Goal: Task Accomplishment & Management: Manage account settings

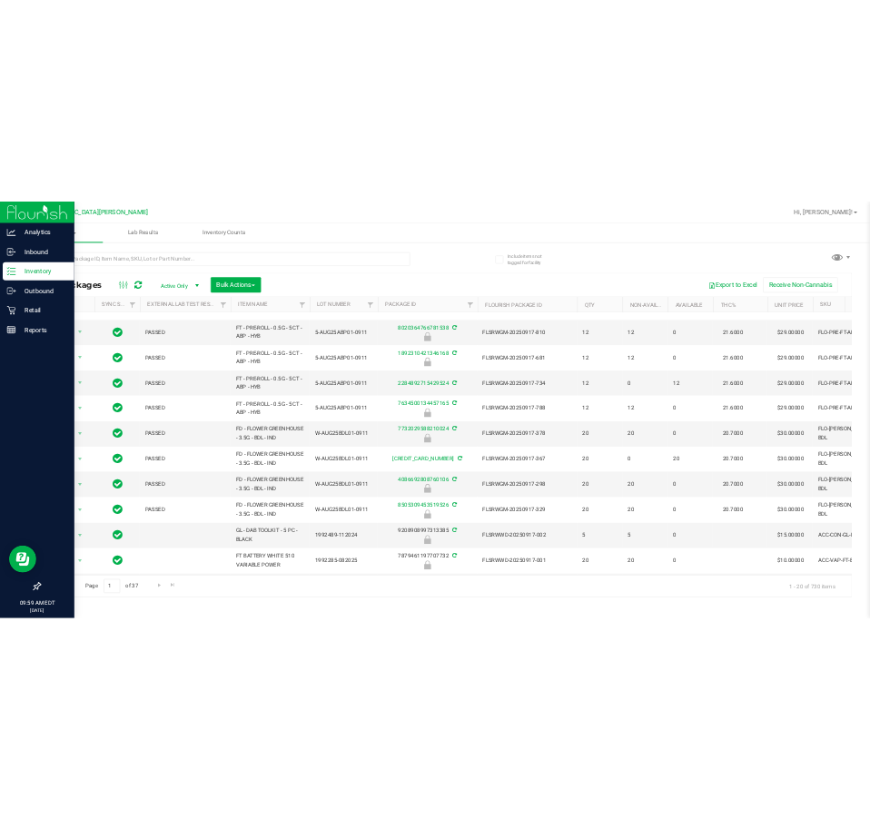
scroll to position [501, 0]
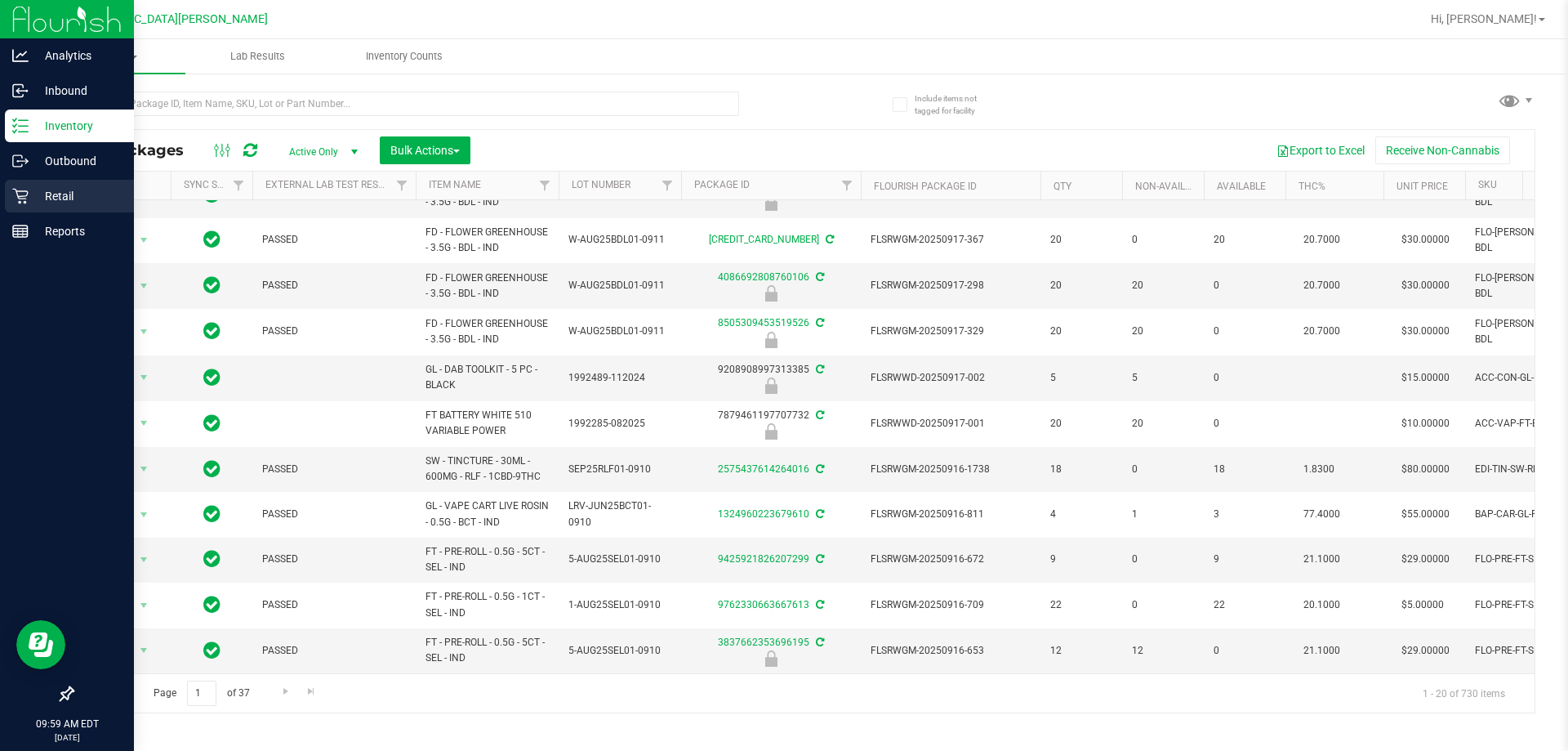
click at [40, 192] on p "Retail" at bounding box center [77, 196] width 98 height 20
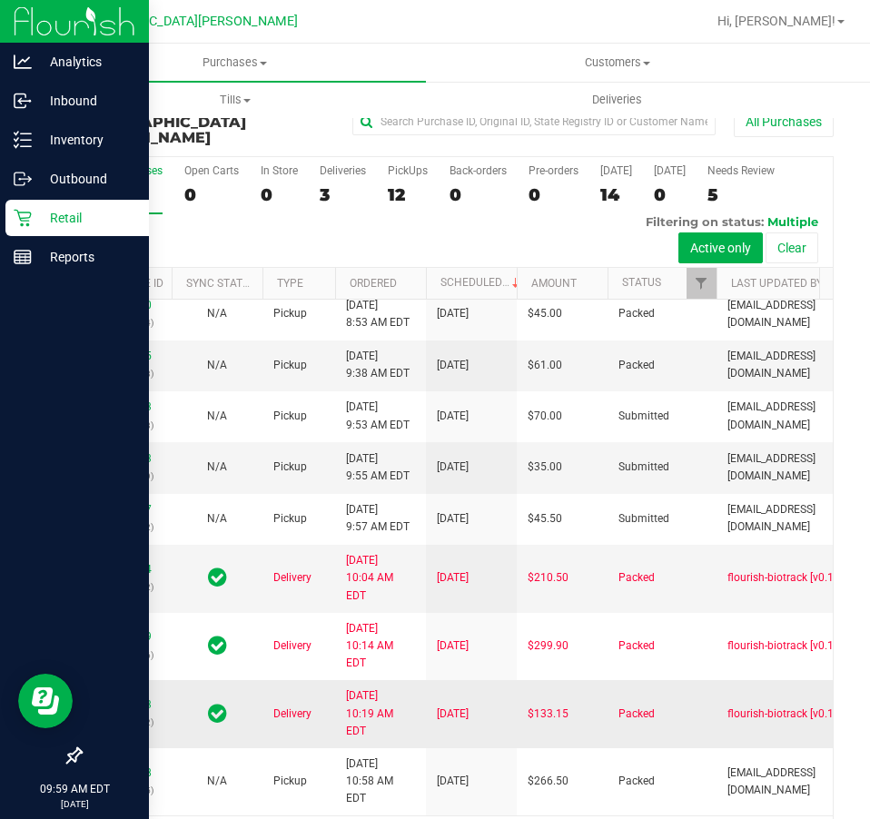
scroll to position [46, 0]
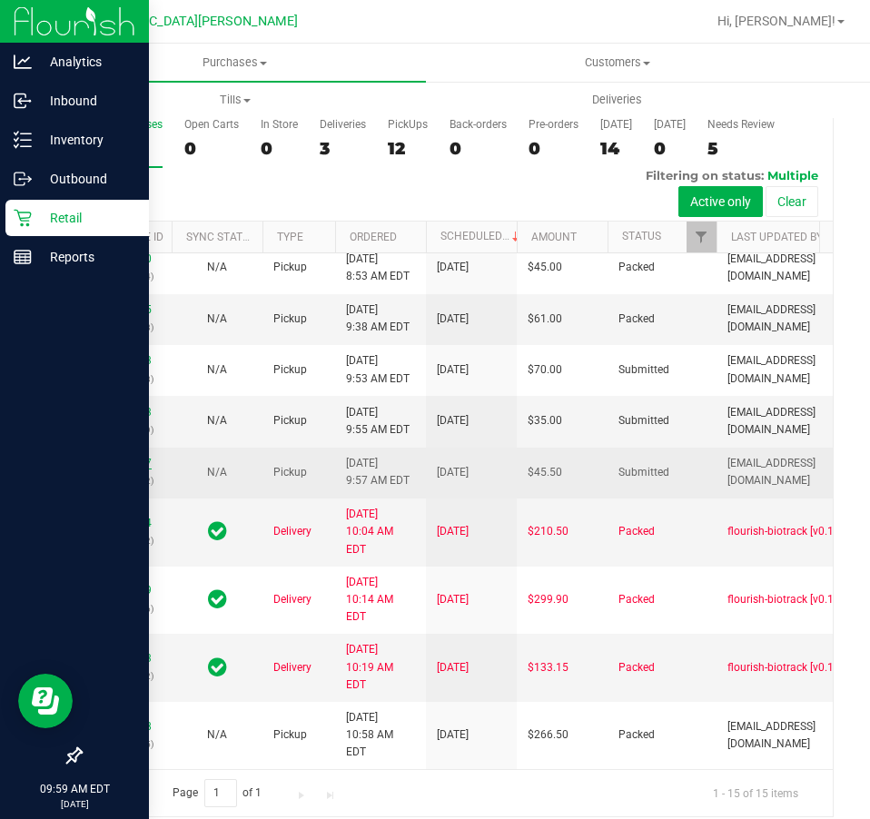
click at [120, 457] on link "12007317" at bounding box center [126, 463] width 51 height 13
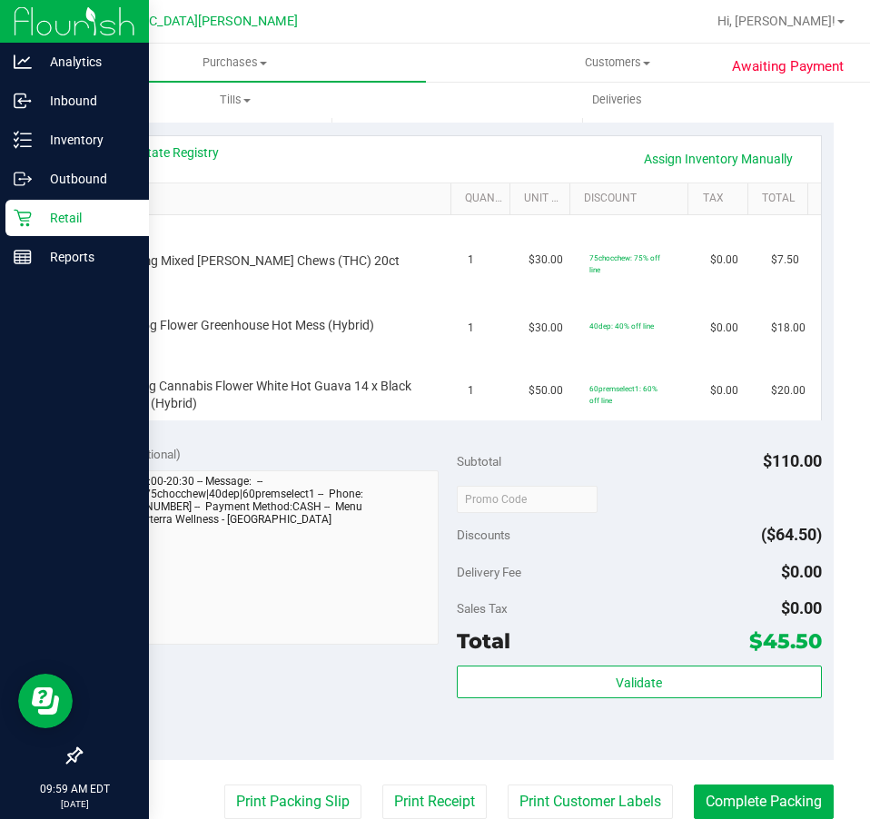
scroll to position [363, 0]
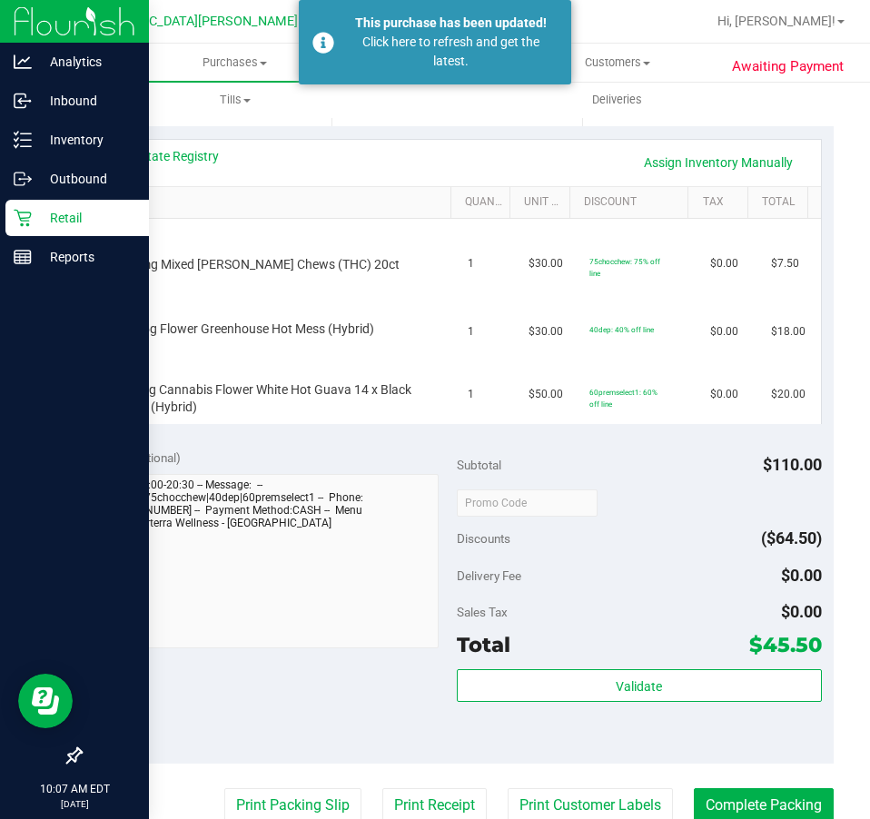
click at [57, 215] on p "Retail" at bounding box center [86, 218] width 109 height 22
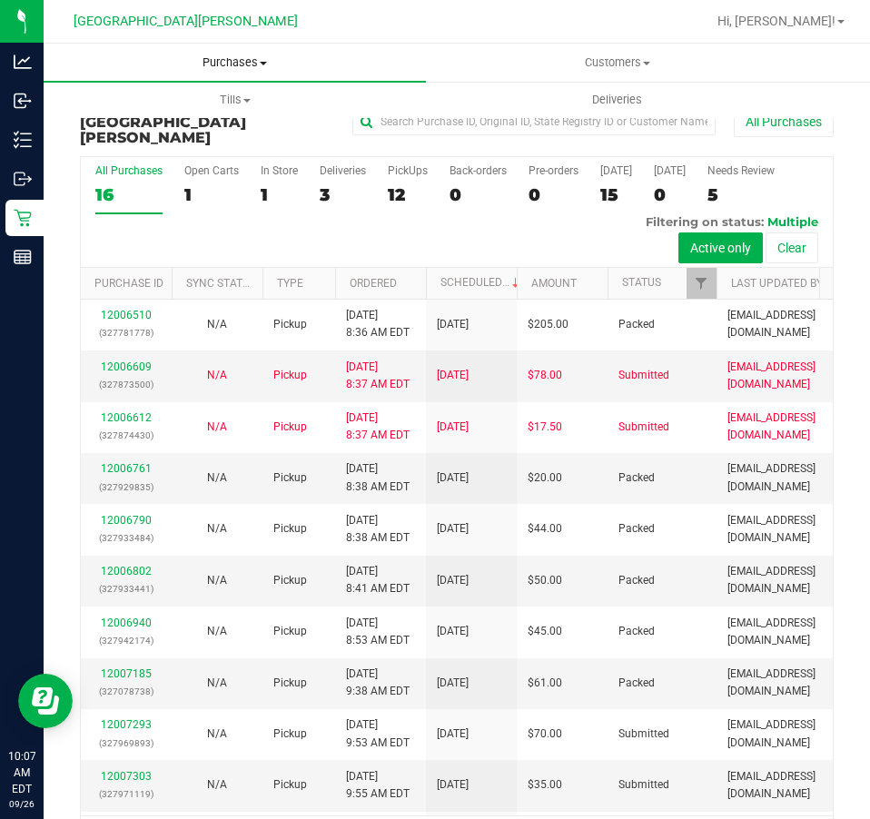
click at [255, 67] on span "Purchases" at bounding box center [235, 62] width 382 height 16
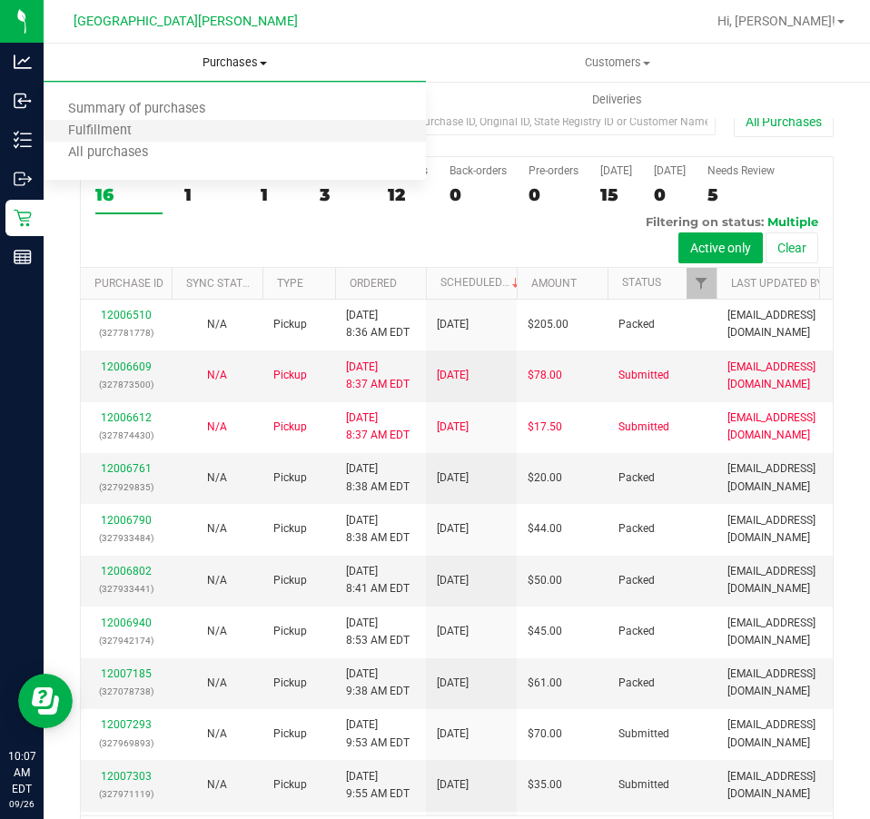
click at [192, 121] on li "Fulfillment" at bounding box center [235, 132] width 382 height 22
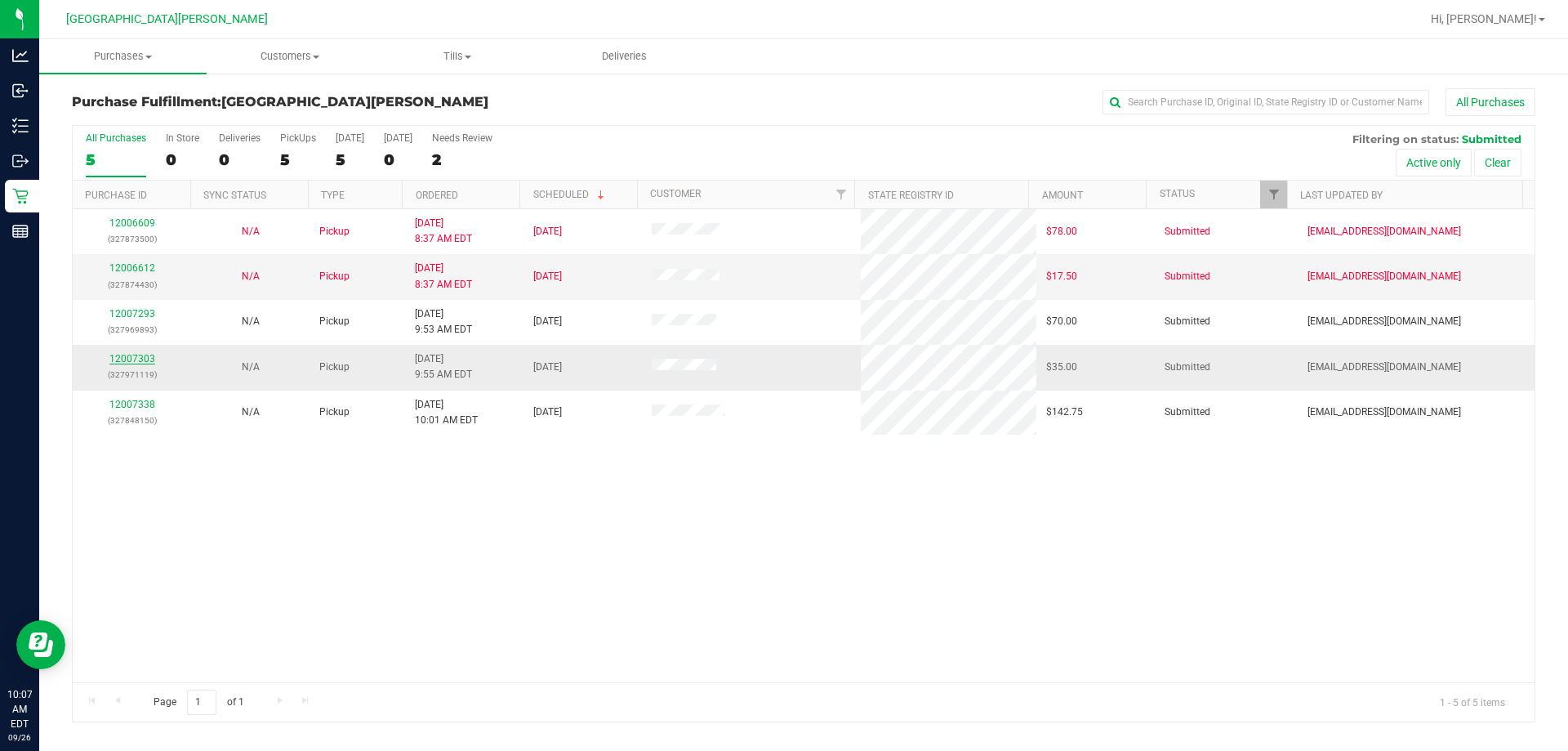
click at [143, 357] on link "12007303" at bounding box center [132, 358] width 46 height 12
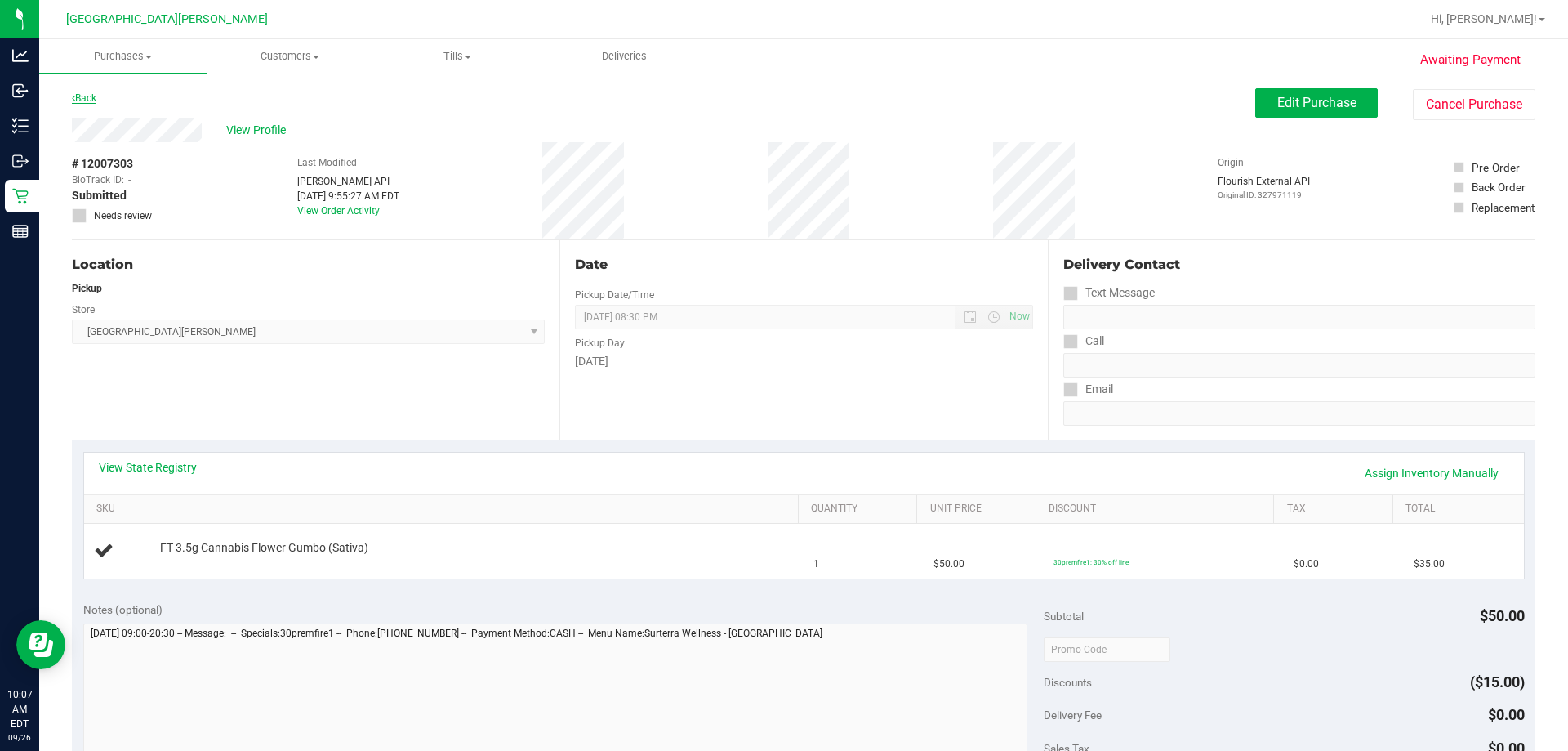
click at [94, 100] on link "Back" at bounding box center [84, 98] width 24 height 12
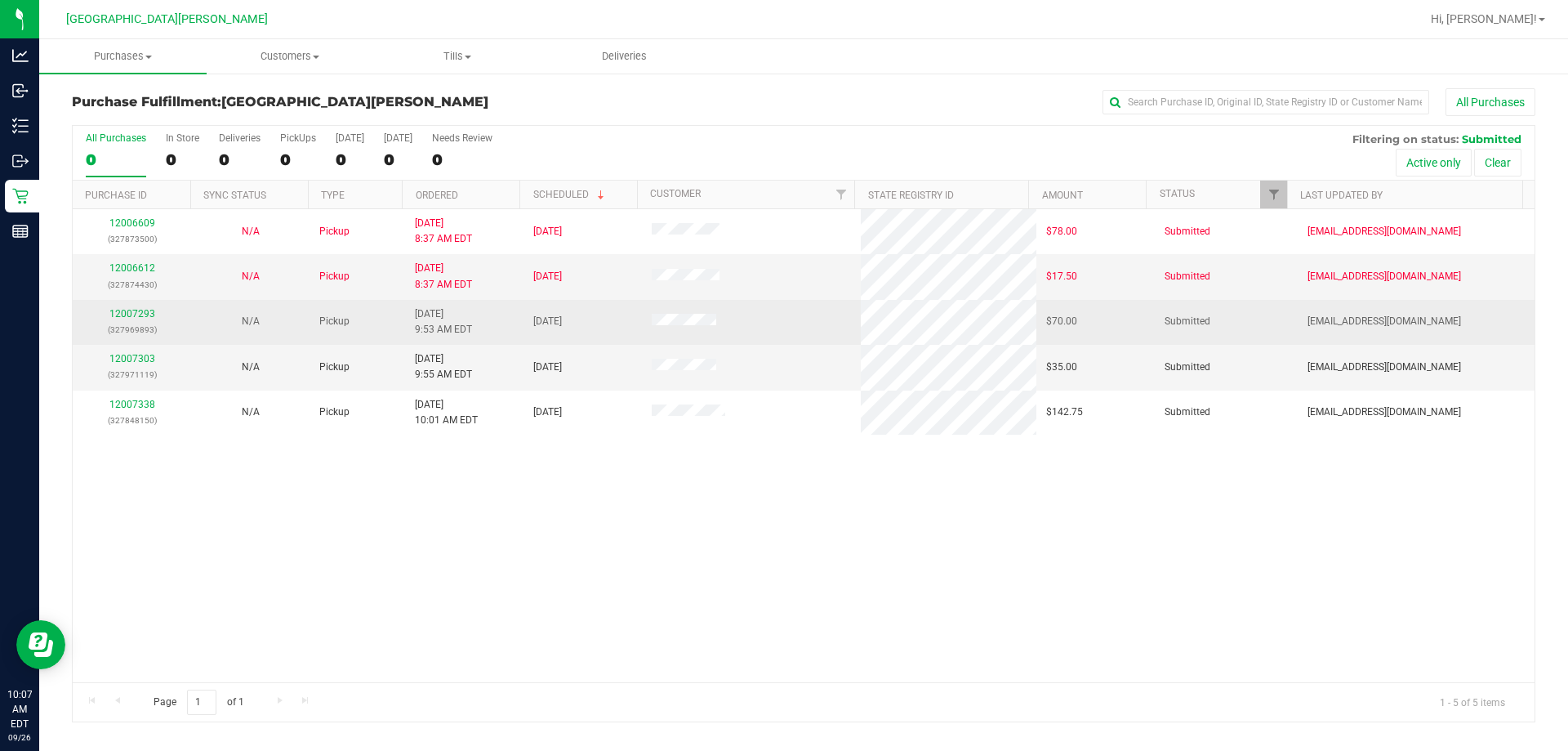
click at [114, 322] on p "(327969893)" at bounding box center [132, 329] width 99 height 15
click at [141, 314] on link "12007293" at bounding box center [132, 313] width 46 height 12
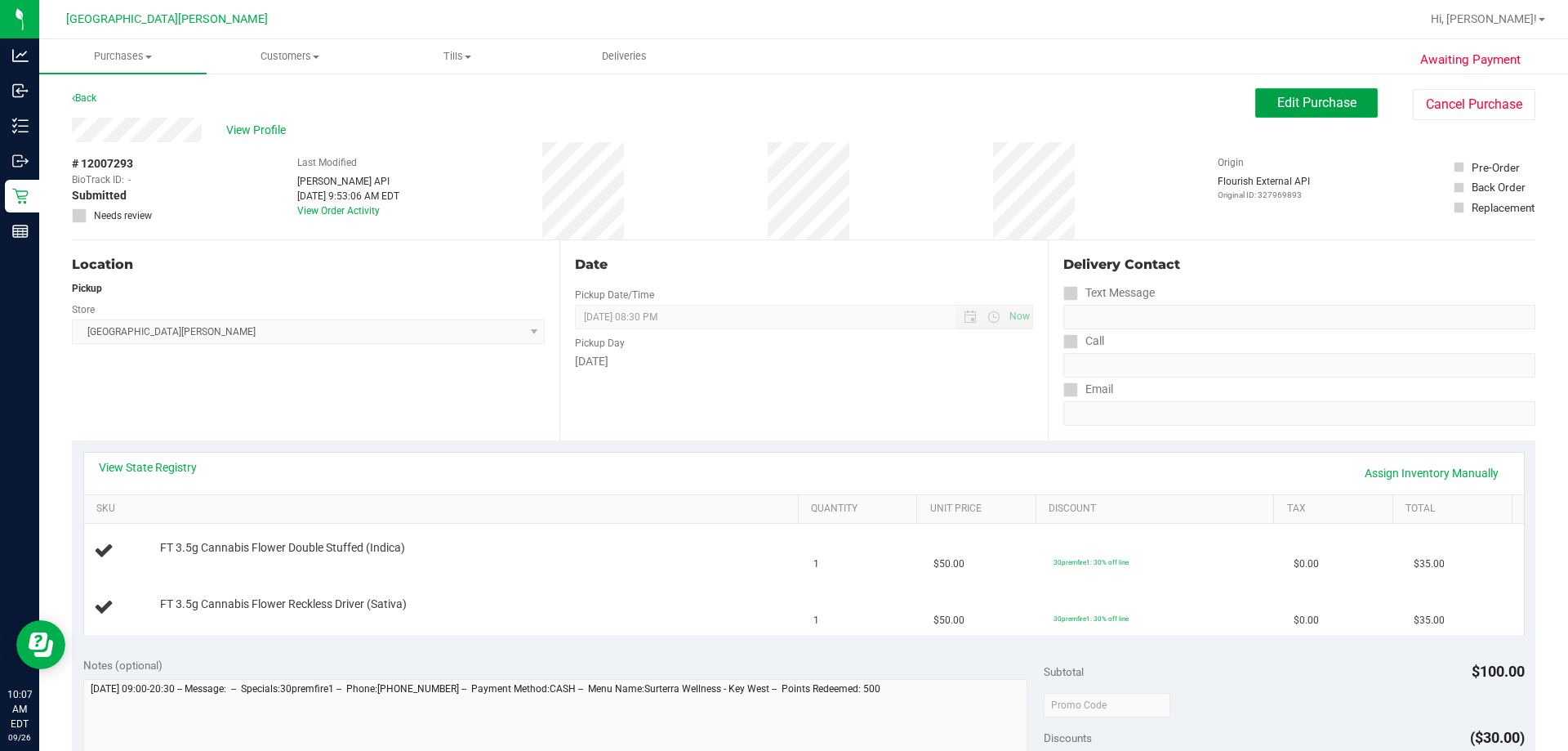
click at [1274, 94] on button "Edit Purchase" at bounding box center [1316, 103] width 122 height 30
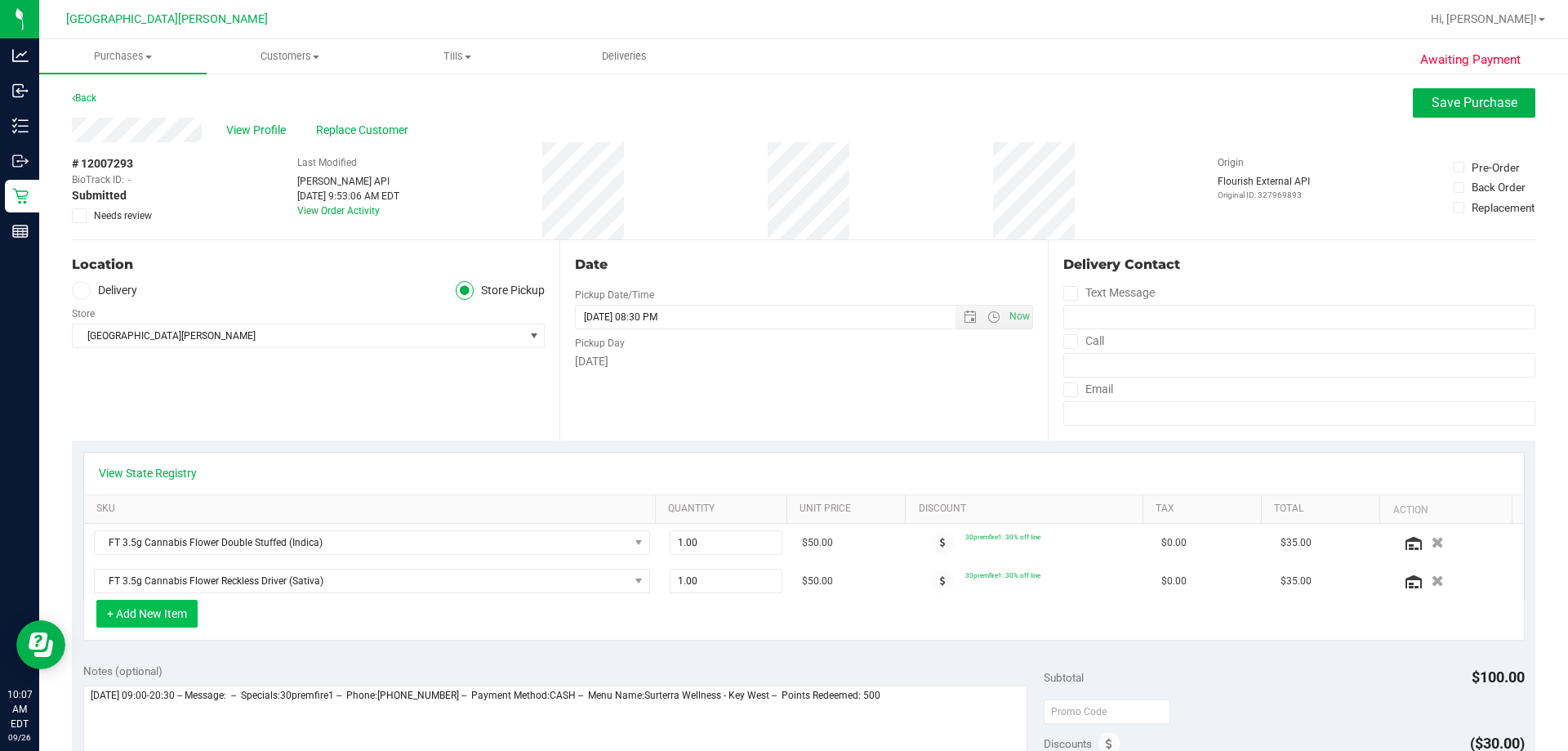
click at [181, 618] on button "+ Add New Item" at bounding box center [147, 613] width 102 height 28
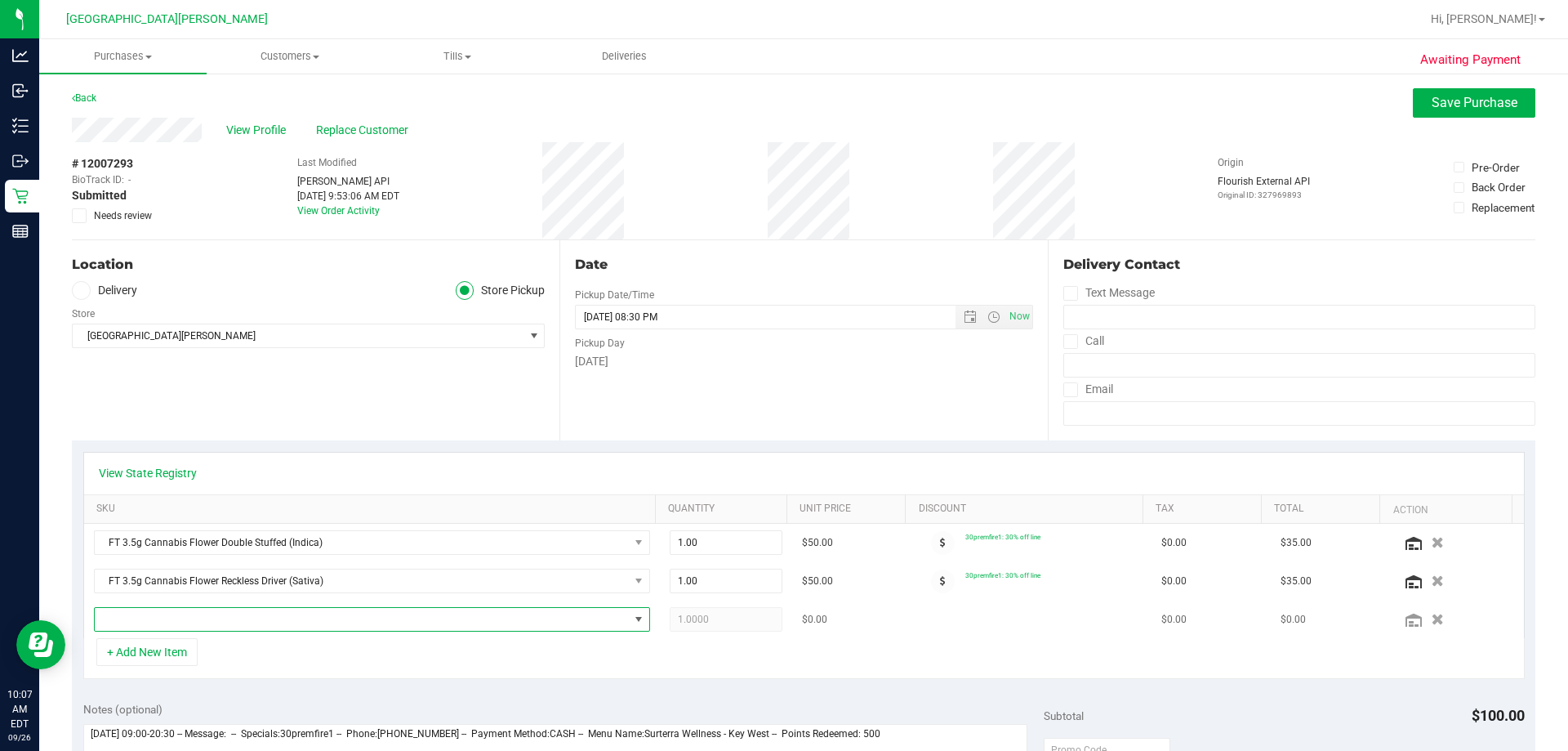
click at [213, 621] on span "NO DATA FOUND" at bounding box center [361, 619] width 534 height 22
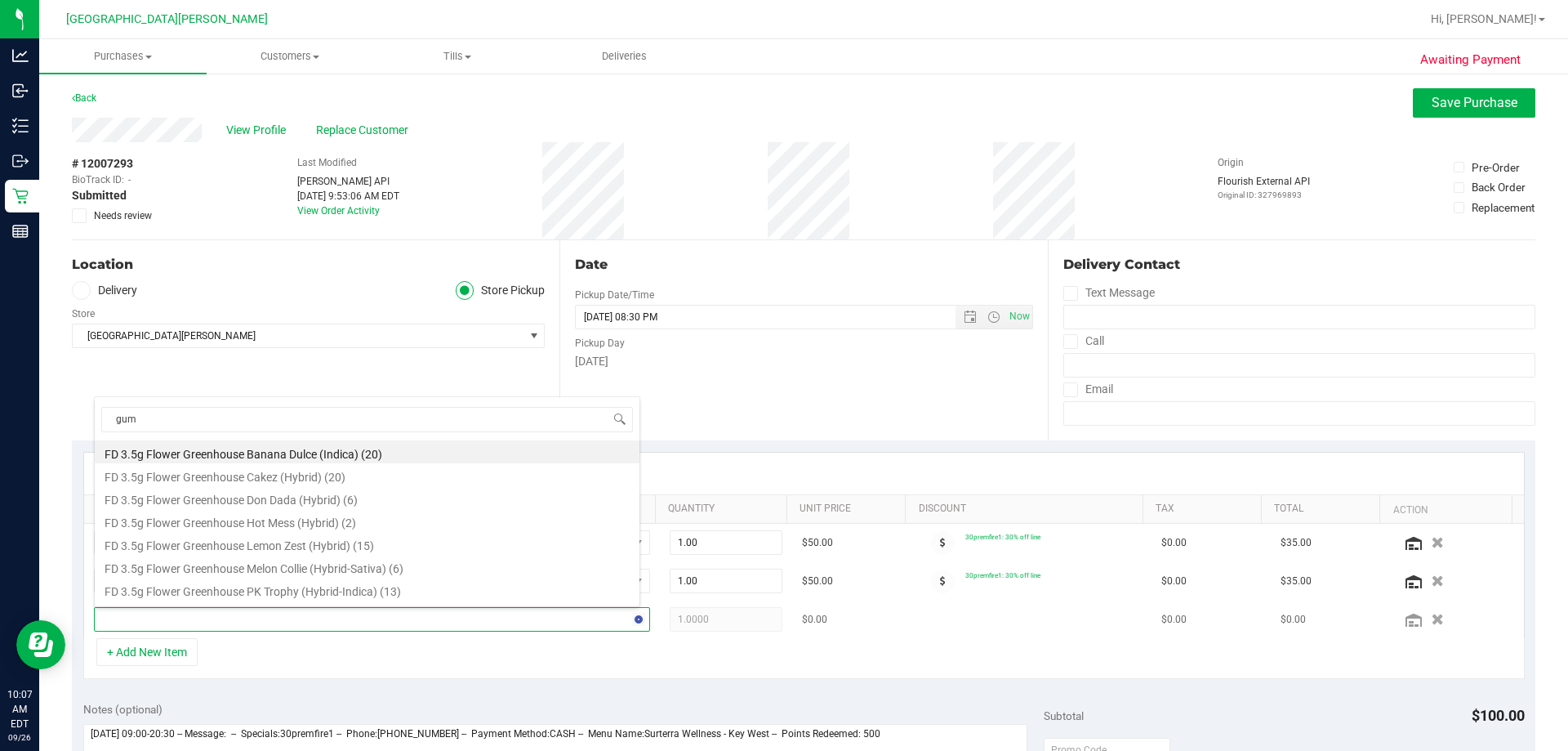
type input "gumb"
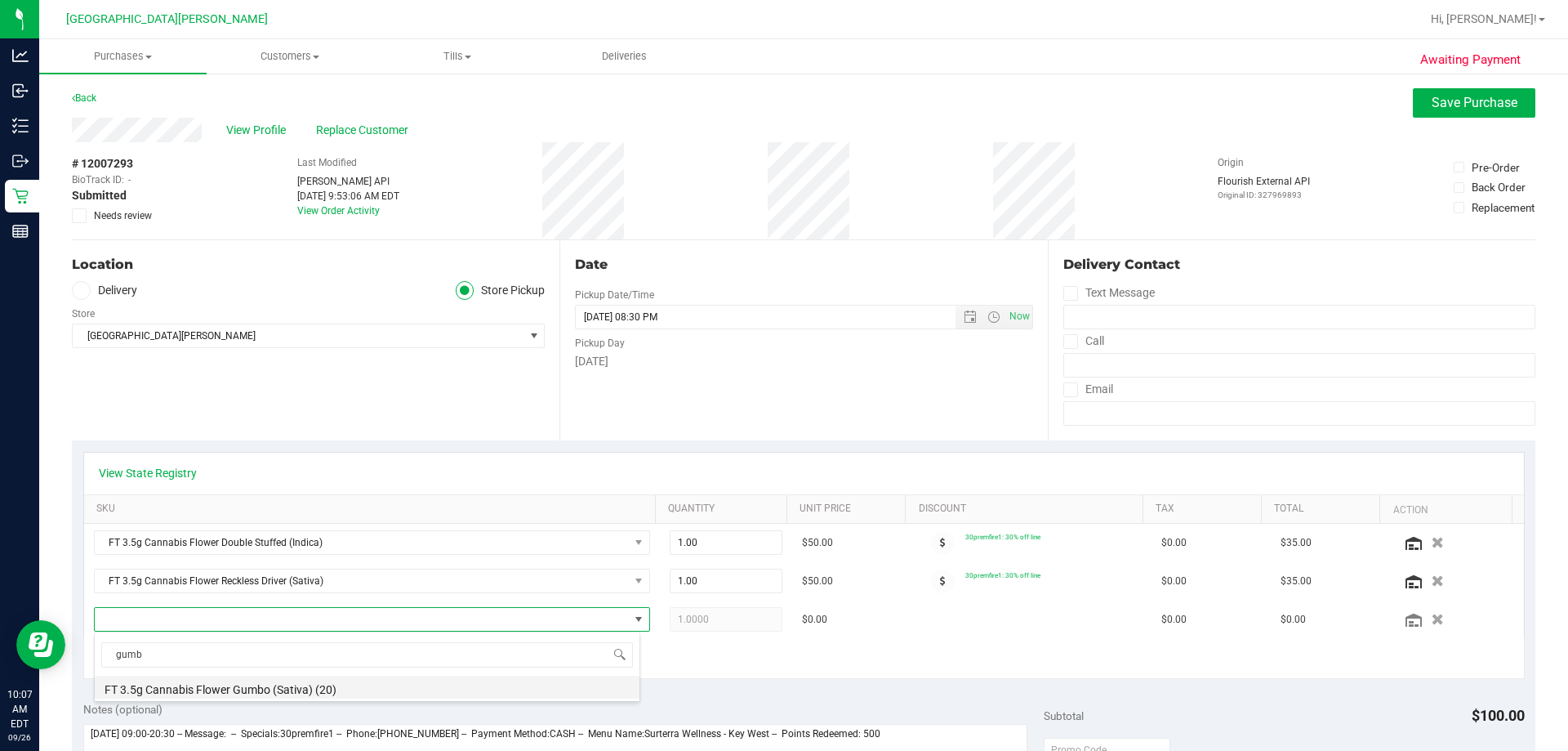
click at [193, 686] on li "FT 3.5g Cannabis Flower Gumbo (Sativa) (20)" at bounding box center [367, 686] width 545 height 22
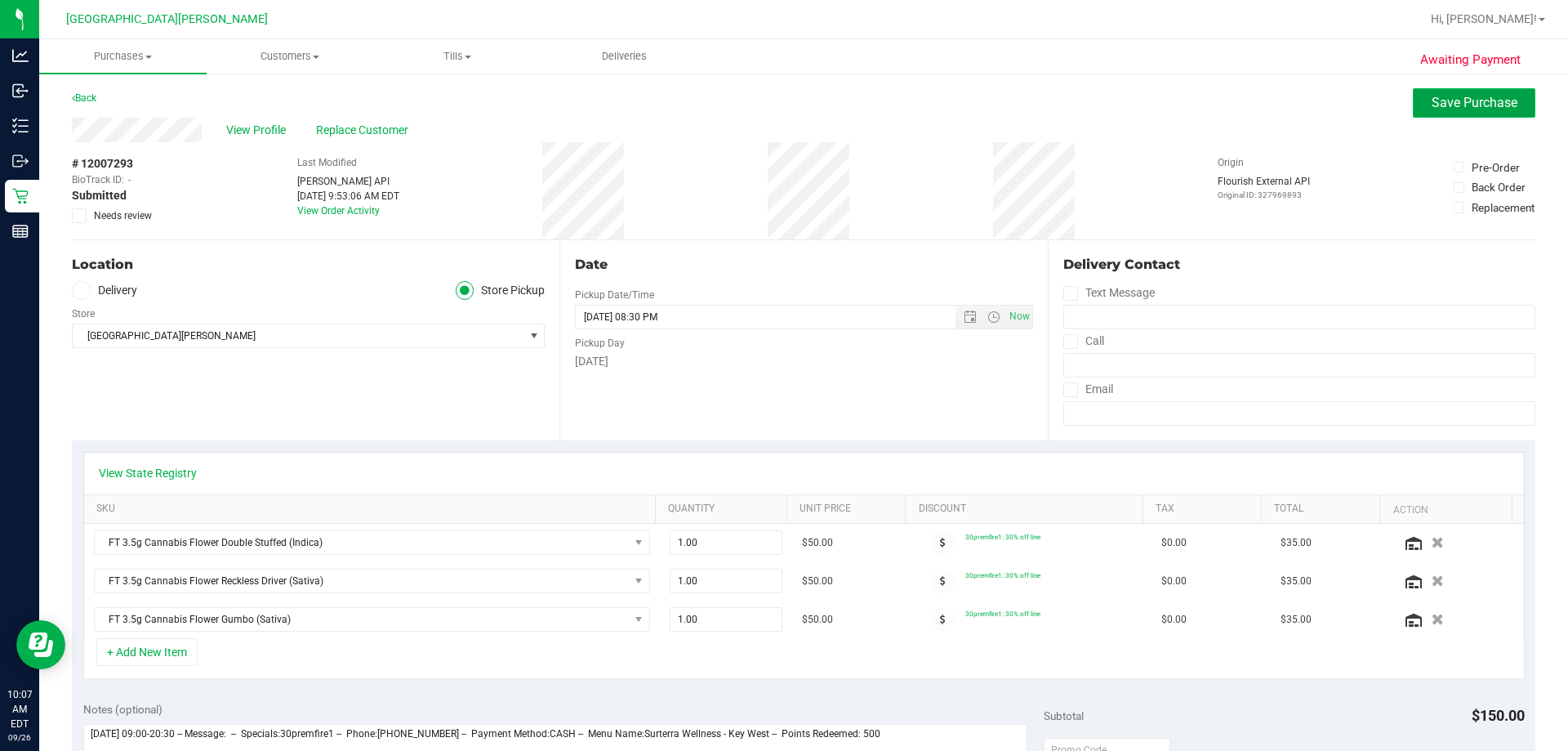
click at [1487, 111] on button "Save Purchase" at bounding box center [1474, 103] width 122 height 30
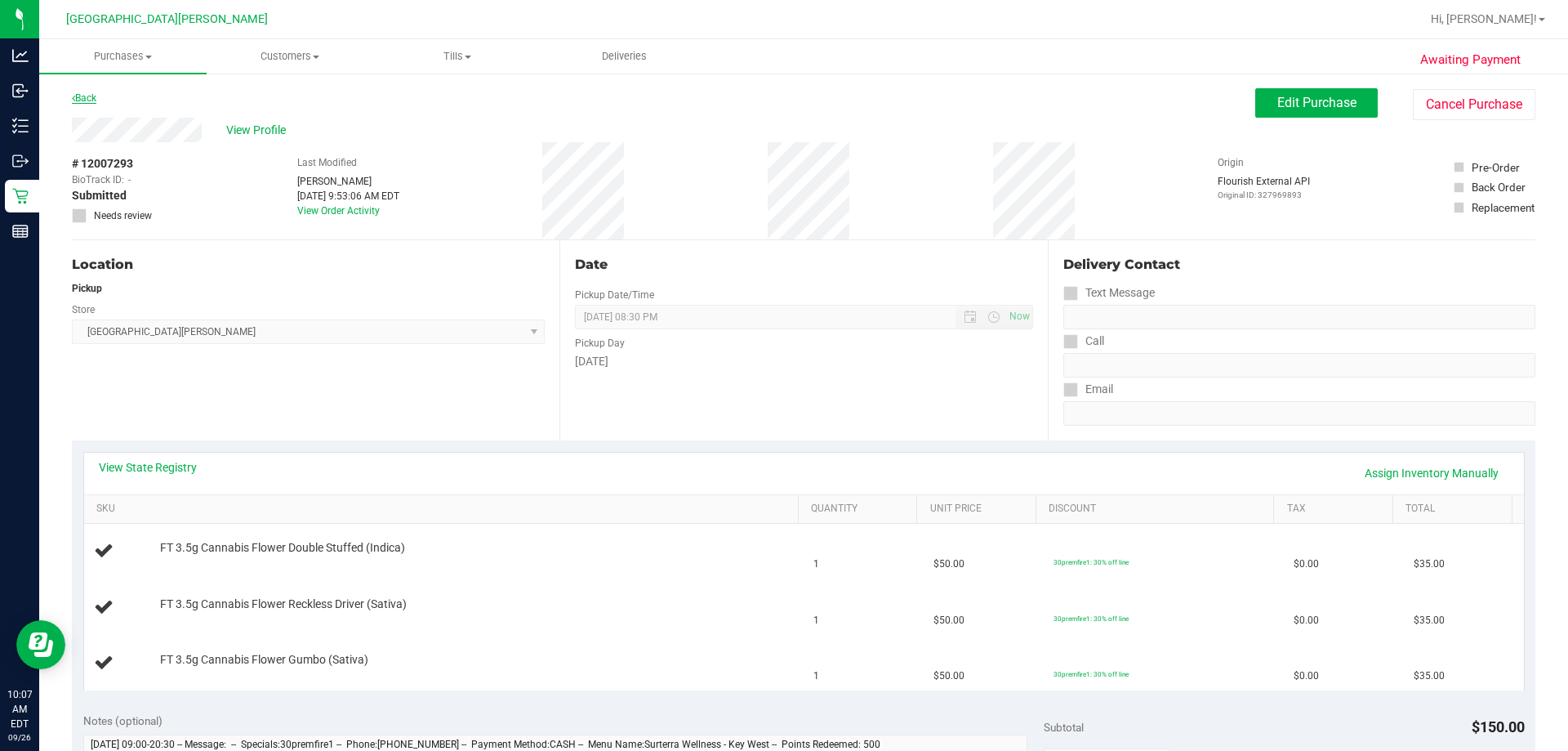
click at [83, 102] on link "Back" at bounding box center [84, 98] width 24 height 12
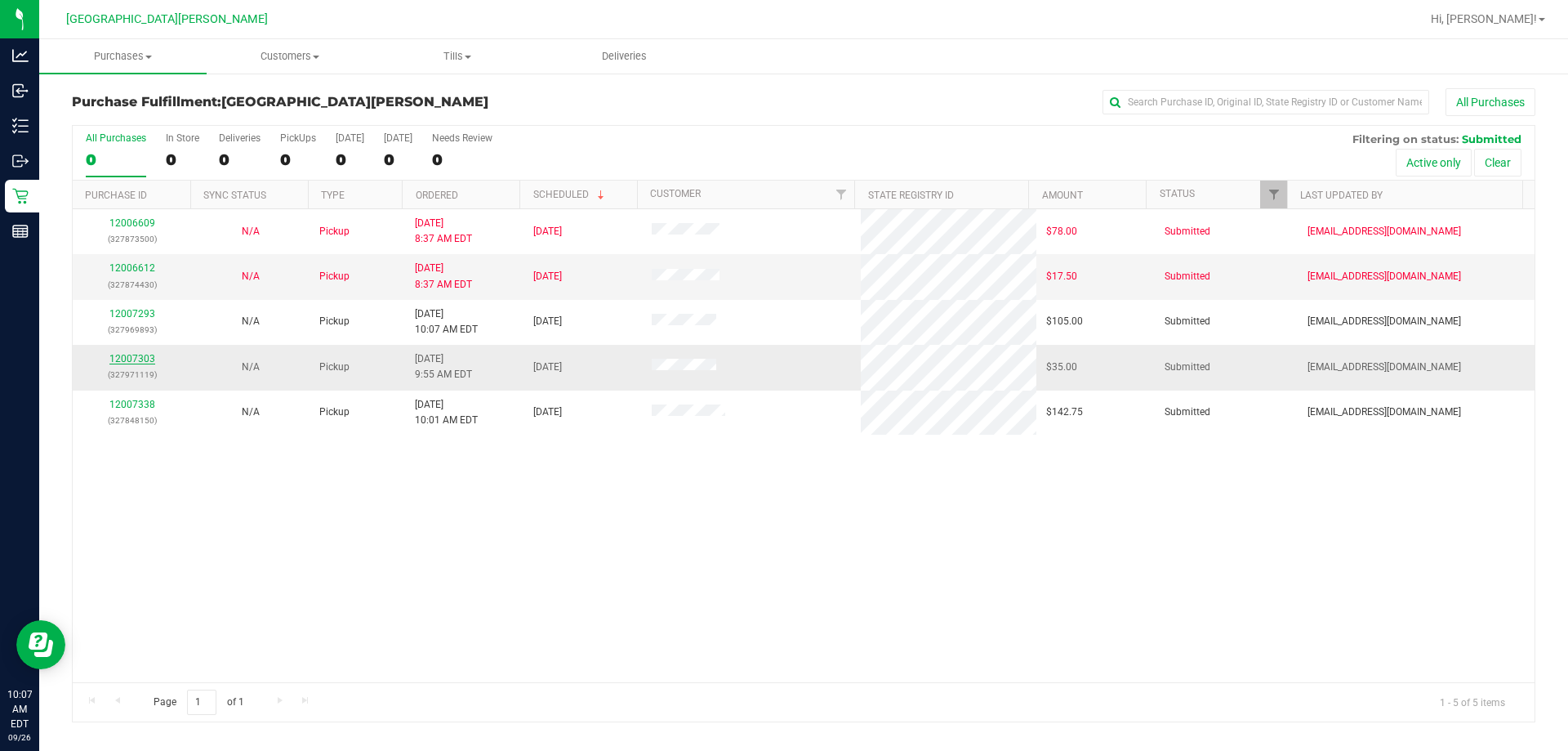
click at [147, 360] on link "12007303" at bounding box center [132, 358] width 46 height 12
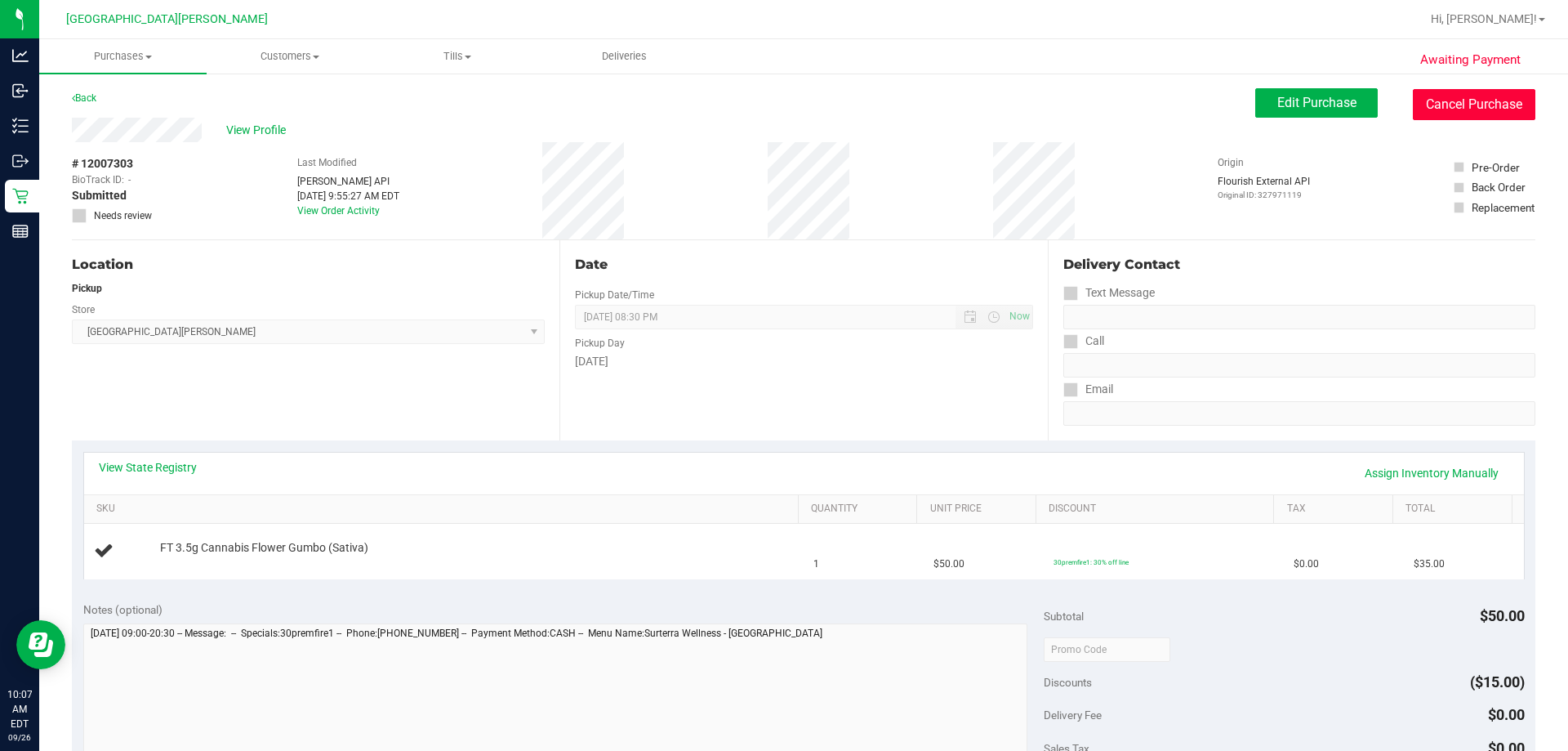
click at [1429, 103] on button "Cancel Purchase" at bounding box center [1474, 104] width 122 height 31
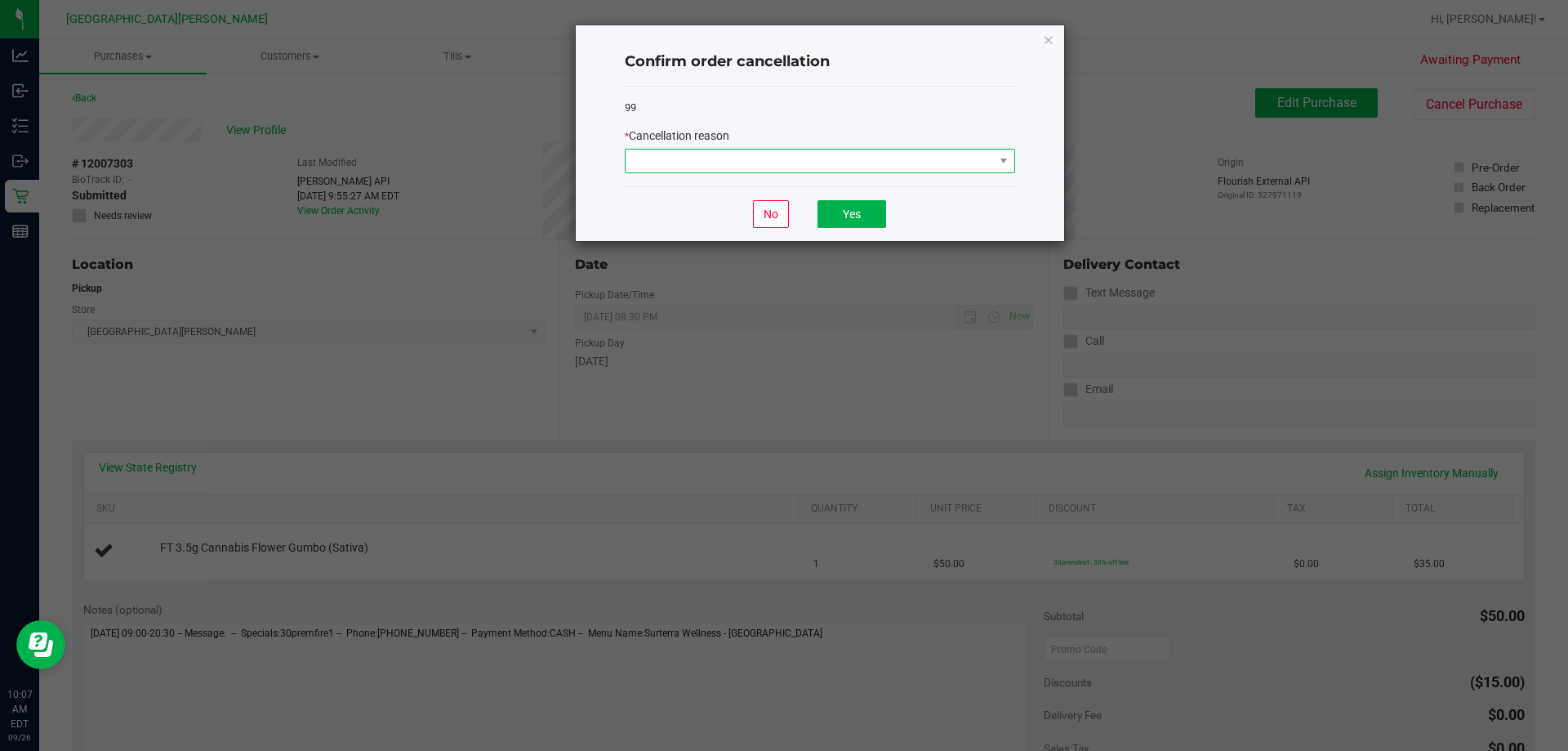
drag, startPoint x: 787, startPoint y: 163, endPoint x: 787, endPoint y: 174, distance: 11.0
click at [787, 174] on span at bounding box center [820, 160] width 390 height 24
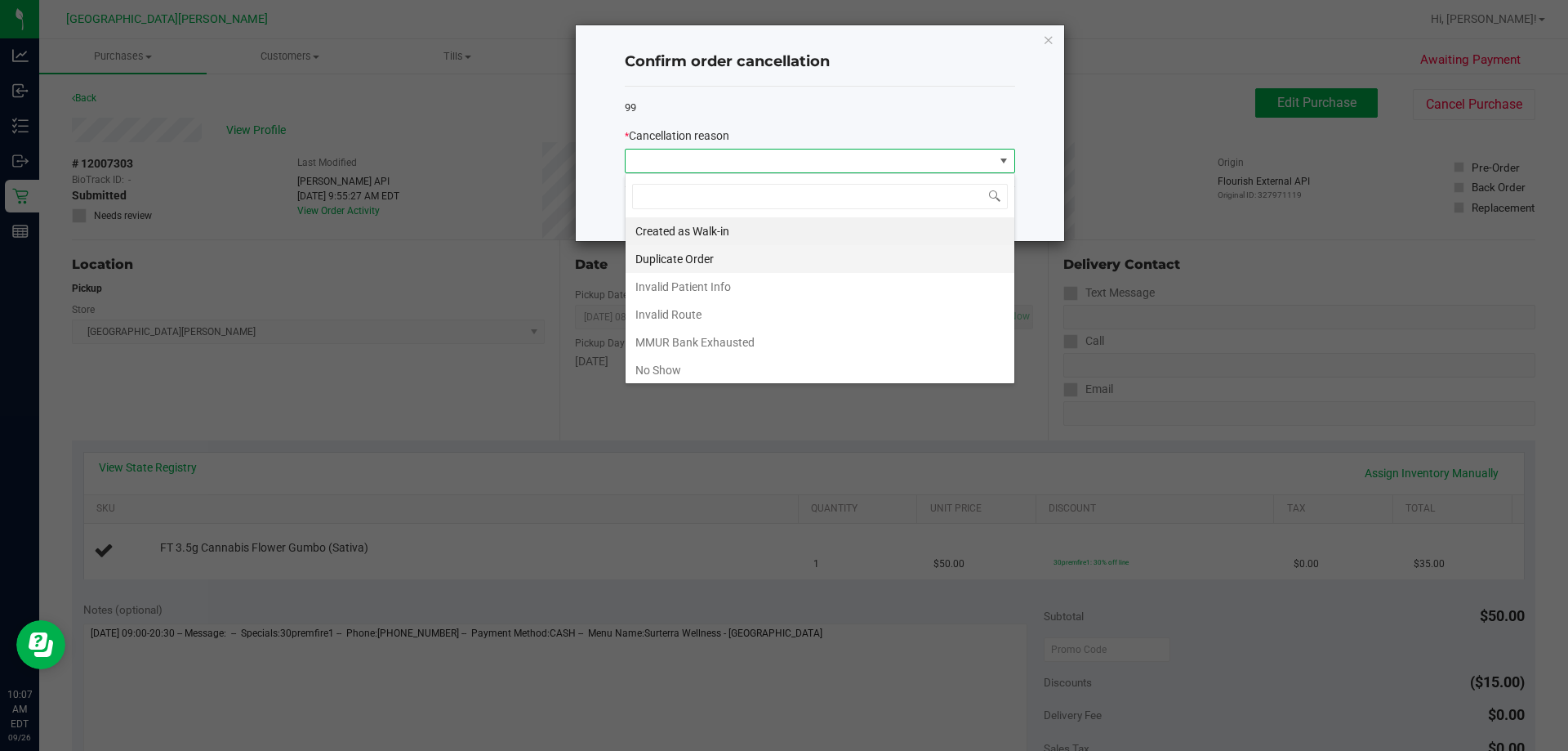
click at [729, 258] on li "Duplicate Order" at bounding box center [820, 258] width 388 height 28
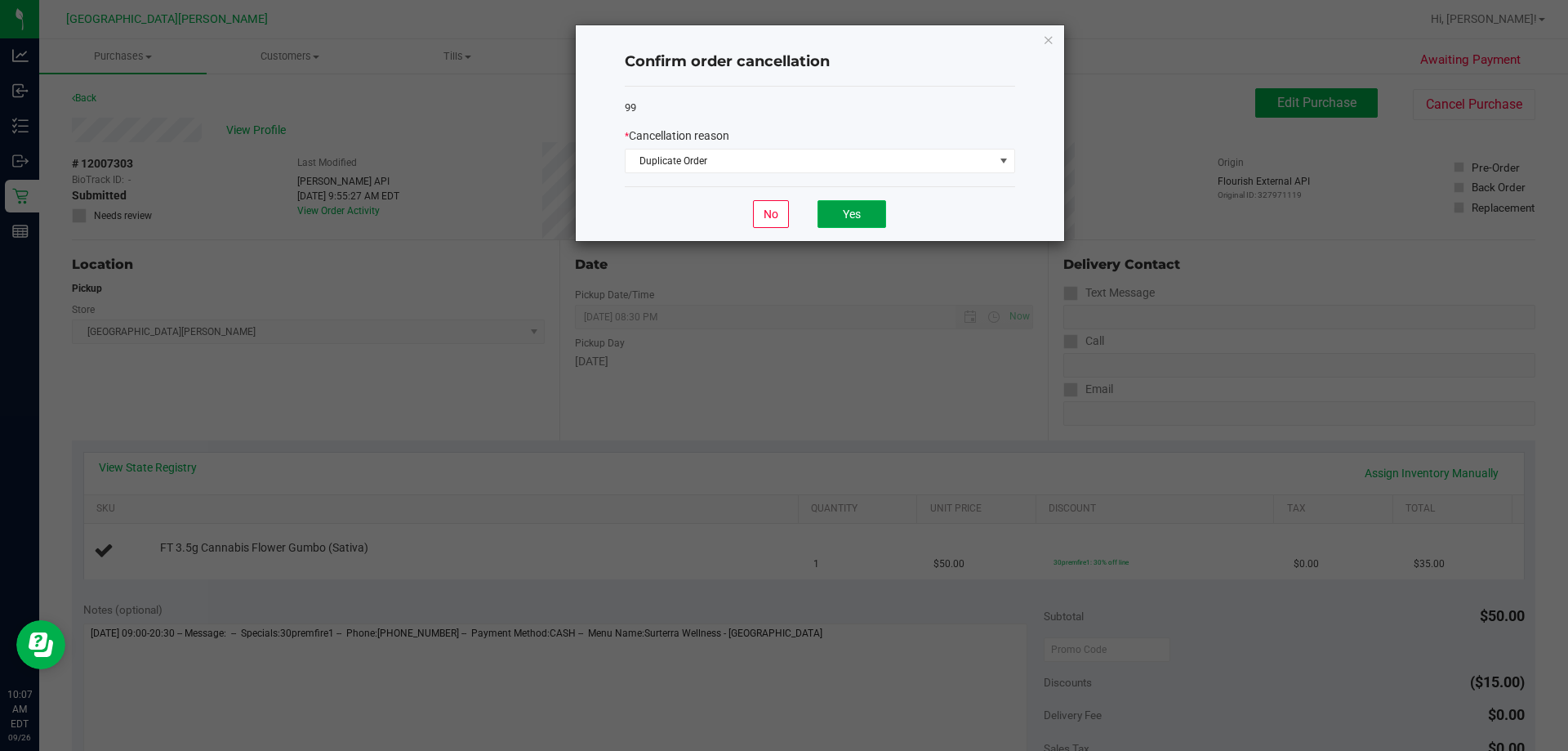
click at [872, 216] on button "Yes" at bounding box center [851, 213] width 68 height 28
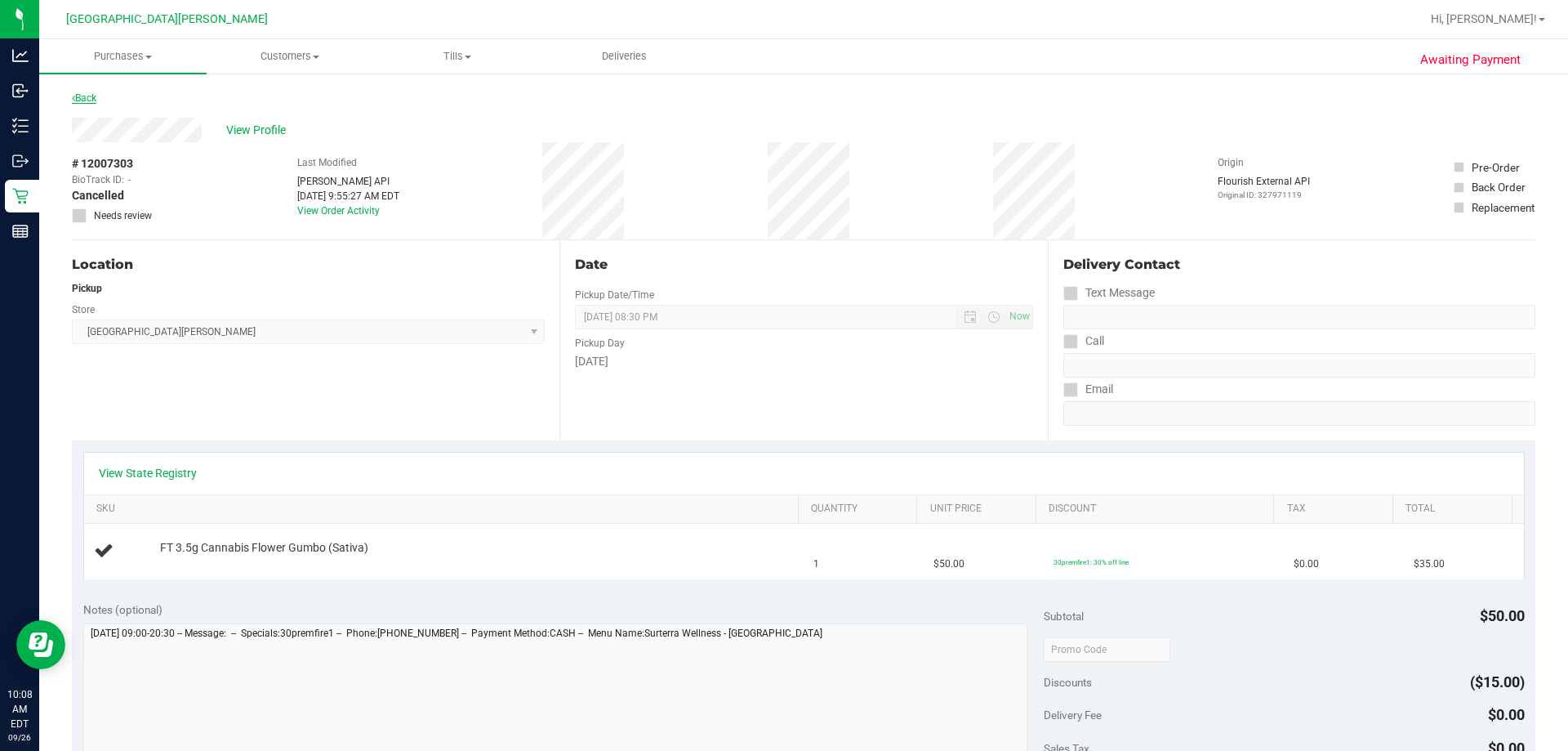
click at [89, 94] on link "Back" at bounding box center [84, 98] width 24 height 12
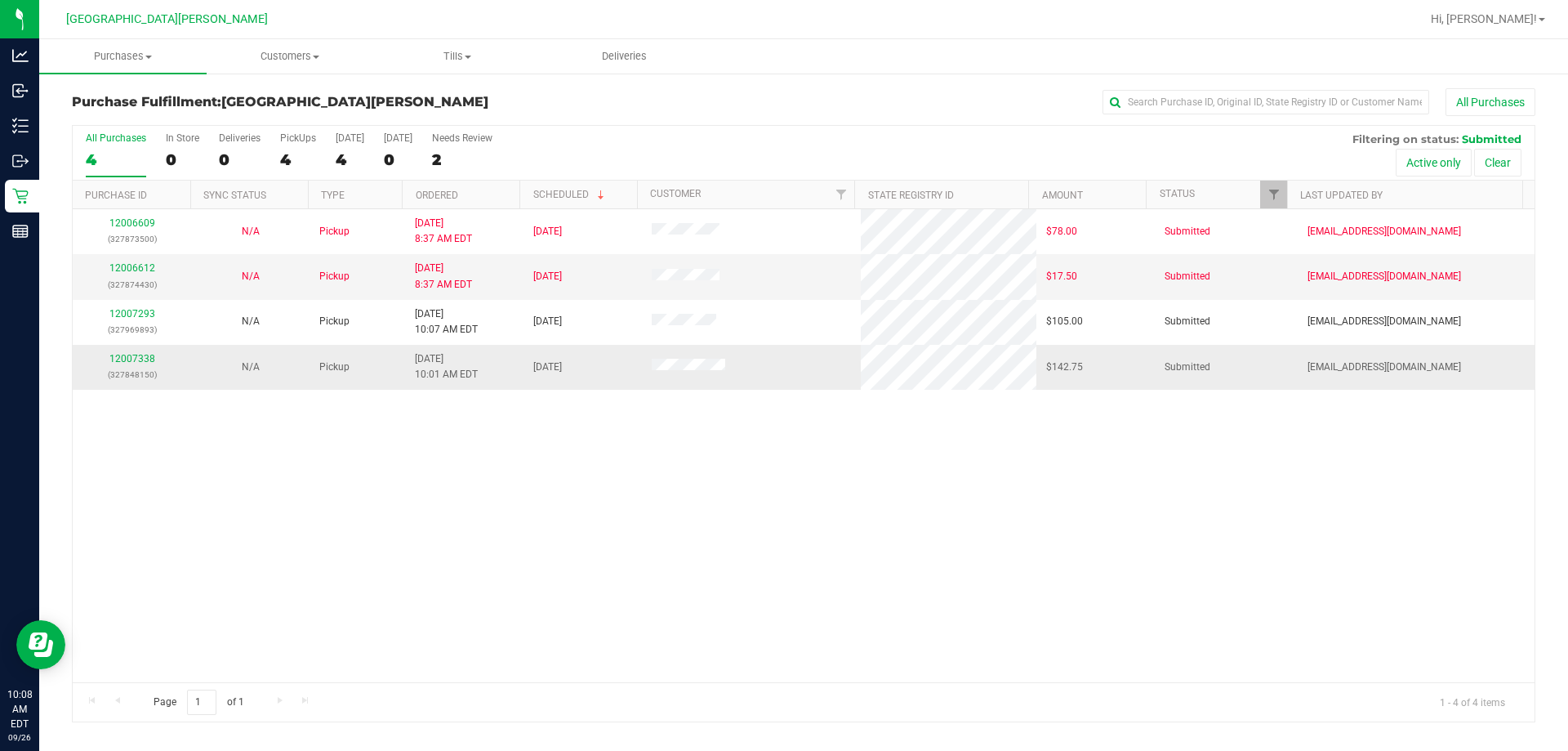
click at [133, 371] on p "(327848150)" at bounding box center [132, 374] width 99 height 15
click at [135, 362] on link "12007338" at bounding box center [132, 358] width 46 height 12
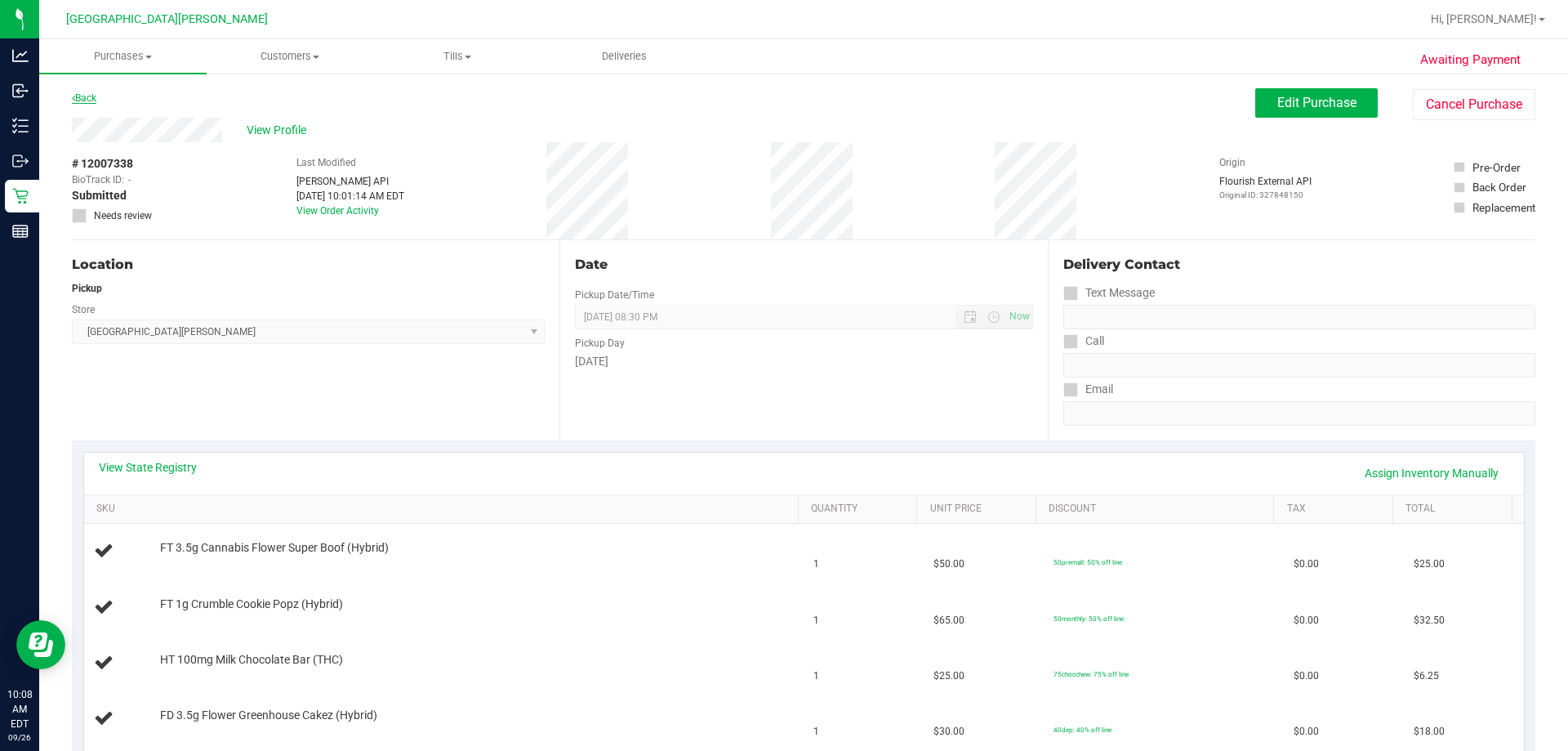
click at [91, 94] on link "Back" at bounding box center [84, 98] width 24 height 12
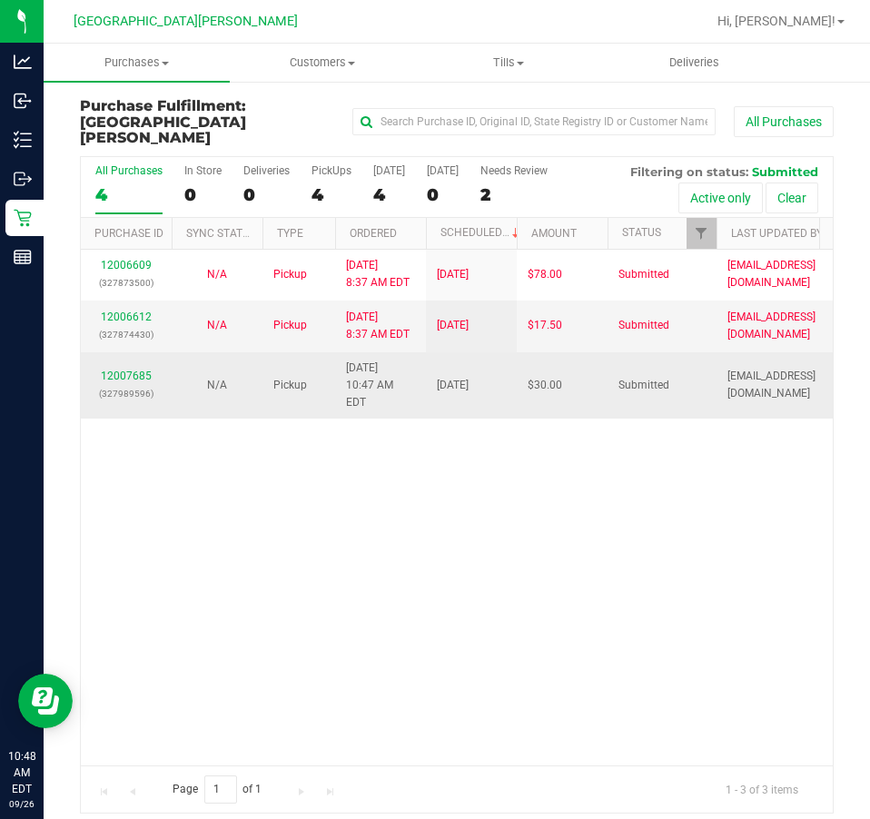
click at [142, 352] on td "12007685 (327989596)" at bounding box center [126, 385] width 91 height 67
click at [141, 368] on div "12007685 (327989596)" at bounding box center [126, 385] width 69 height 35
click at [143, 370] on link "12007685" at bounding box center [126, 376] width 51 height 13
